Goal: Information Seeking & Learning: Learn about a topic

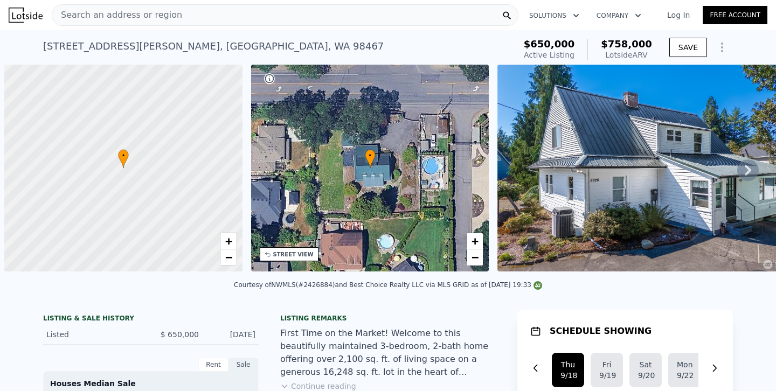
click at [191, 25] on div "Search an address or region" at bounding box center [285, 15] width 467 height 22
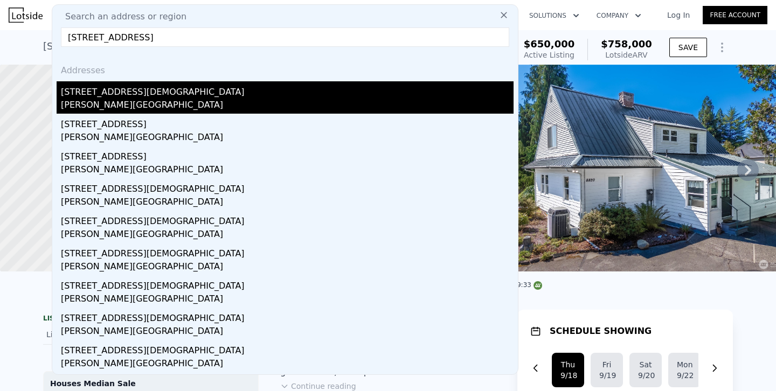
type input "[STREET_ADDRESS]"
click at [95, 92] on div "[STREET_ADDRESS][DEMOGRAPHIC_DATA]" at bounding box center [287, 89] width 453 height 17
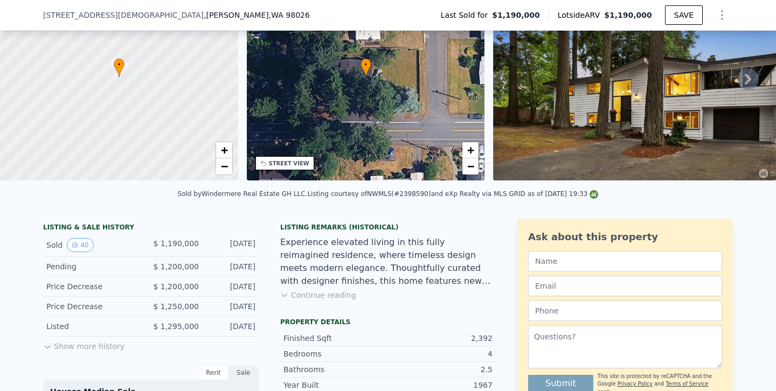
scroll to position [88, 0]
click at [112, 349] on button "Show more history" at bounding box center [83, 343] width 81 height 15
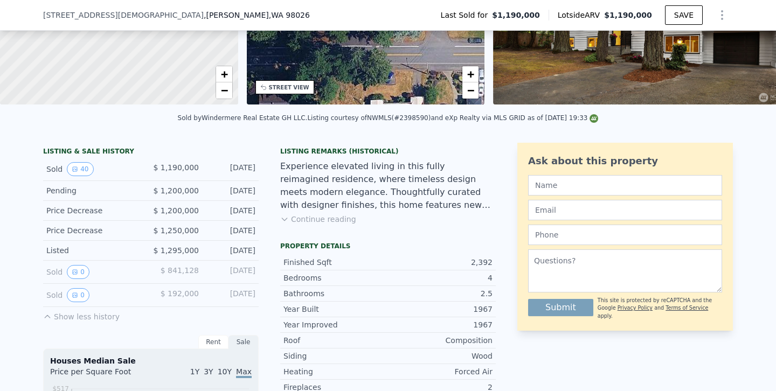
scroll to position [0, 0]
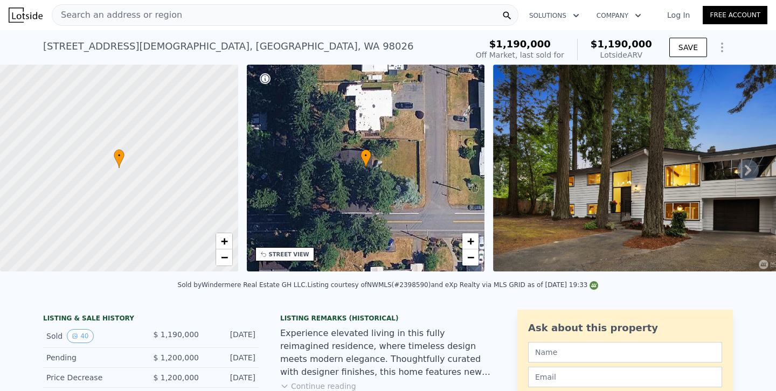
click at [299, 18] on div "Search an address or region" at bounding box center [285, 15] width 467 height 22
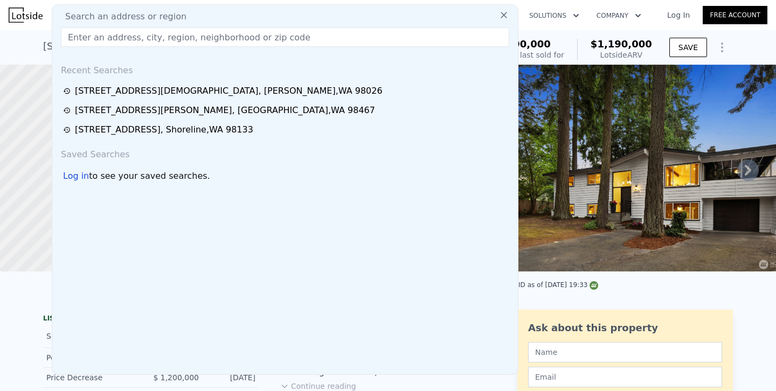
click at [249, 34] on input "text" at bounding box center [285, 36] width 448 height 19
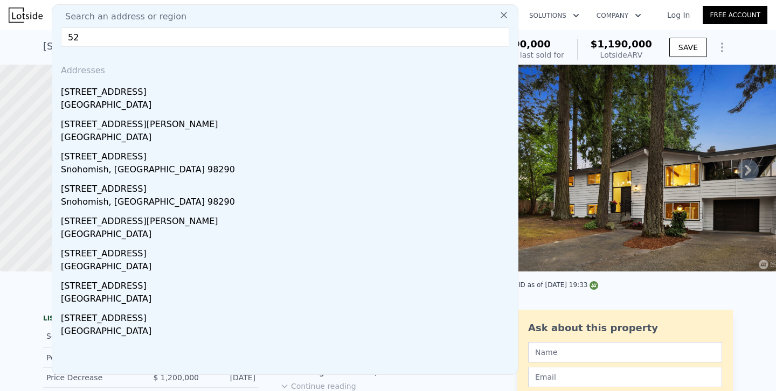
click at [249, 40] on input "52" at bounding box center [285, 36] width 448 height 19
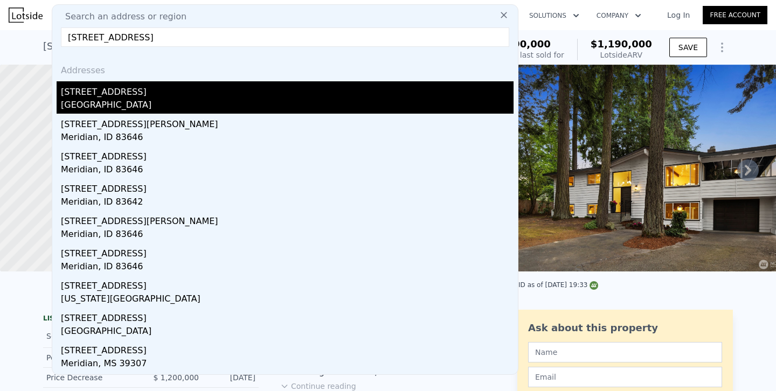
type input "[STREET_ADDRESS]"
click at [119, 105] on div "[GEOGRAPHIC_DATA]" at bounding box center [287, 106] width 453 height 15
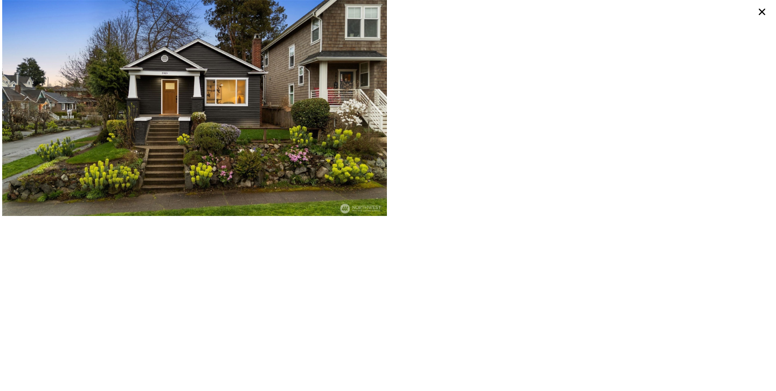
type input "3"
type input "7"
type input "1.5"
type input "4.25"
type input "1744"
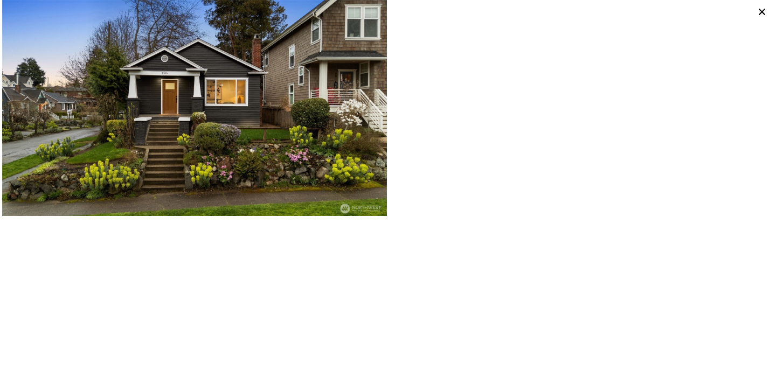
type input "2793"
type input "7841"
type input "12632"
type input "$ 1,190,000"
type input "6"
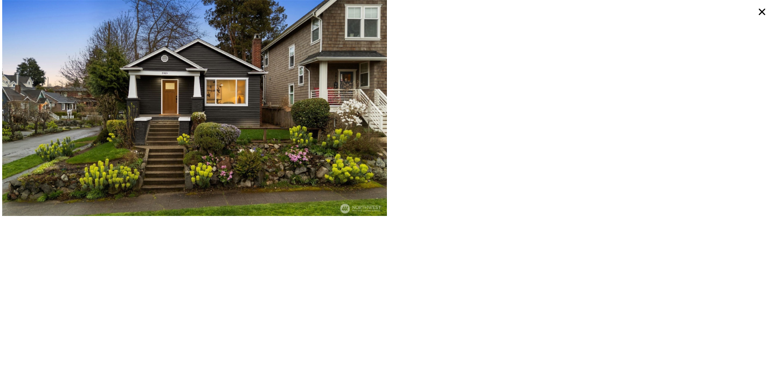
type input "-$ 167,585"
type input "2"
type input "5"
type input "1"
type input "2.5"
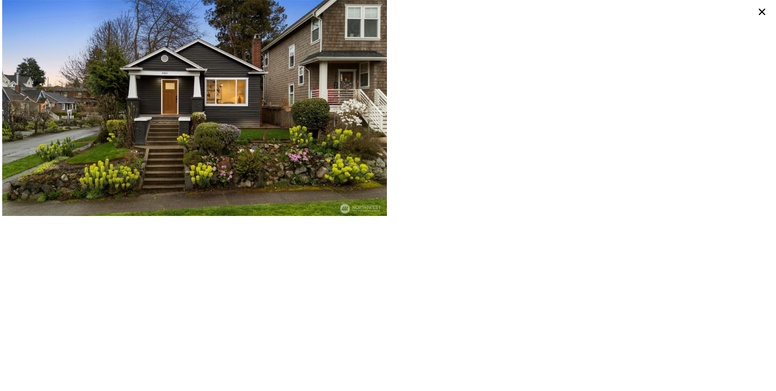
type input "1470"
type input "2250"
type input "3060"
type input "6120"
type input "$ 1,427,000"
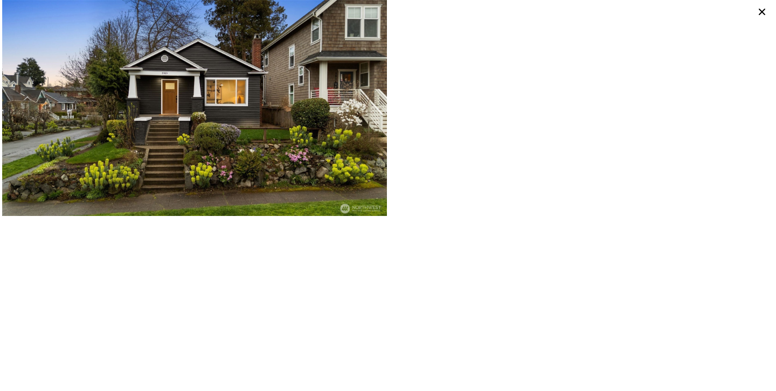
type input "8"
type input "-$ 259,667"
click at [762, 12] on icon at bounding box center [762, 12] width 6 height 6
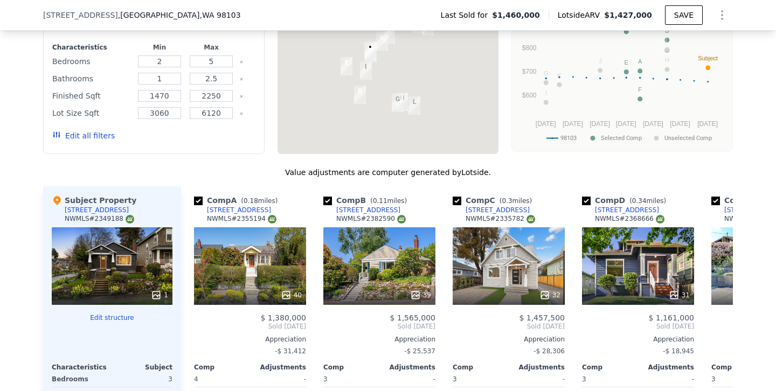
scroll to position [1117, 0]
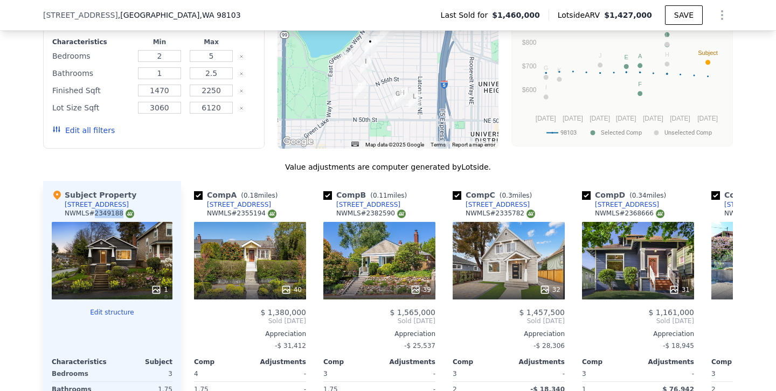
drag, startPoint x: 121, startPoint y: 212, endPoint x: 94, endPoint y: 215, distance: 26.5
click at [94, 215] on div "NWMLS # 2349188" at bounding box center [100, 213] width 70 height 9
copy div "2349188"
